Goal: Go to known website: Go to known website

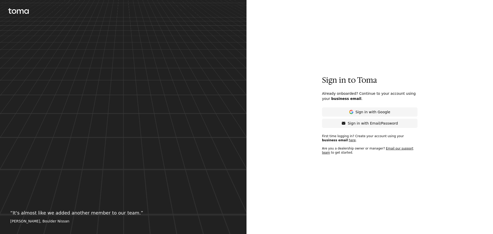
click at [17, 12] on icon at bounding box center [20, 11] width 7 height 4
